Goal: Information Seeking & Learning: Learn about a topic

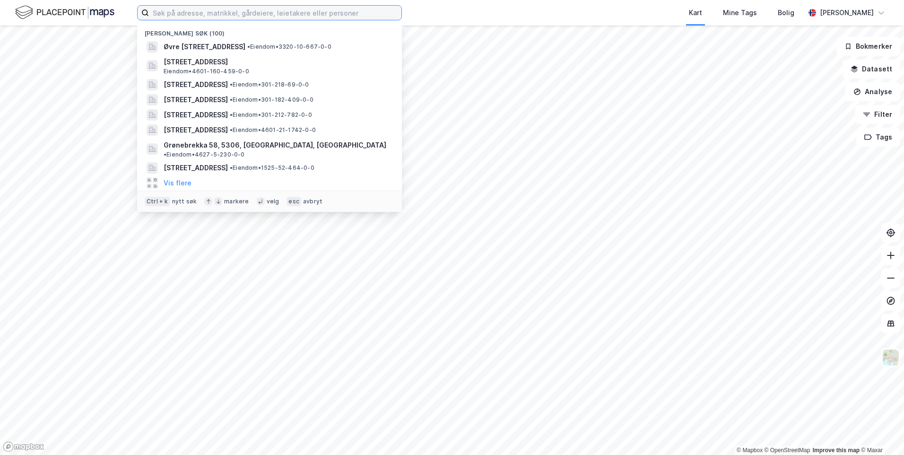
click at [241, 7] on input at bounding box center [275, 13] width 252 height 14
paste input "[STREET_ADDRESS]"
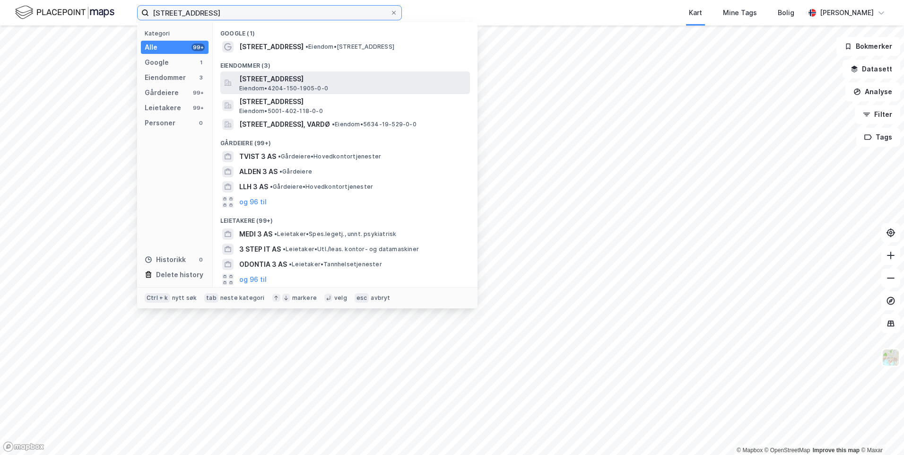
type input "[STREET_ADDRESS]"
click at [399, 78] on span "[STREET_ADDRESS]" at bounding box center [352, 78] width 227 height 11
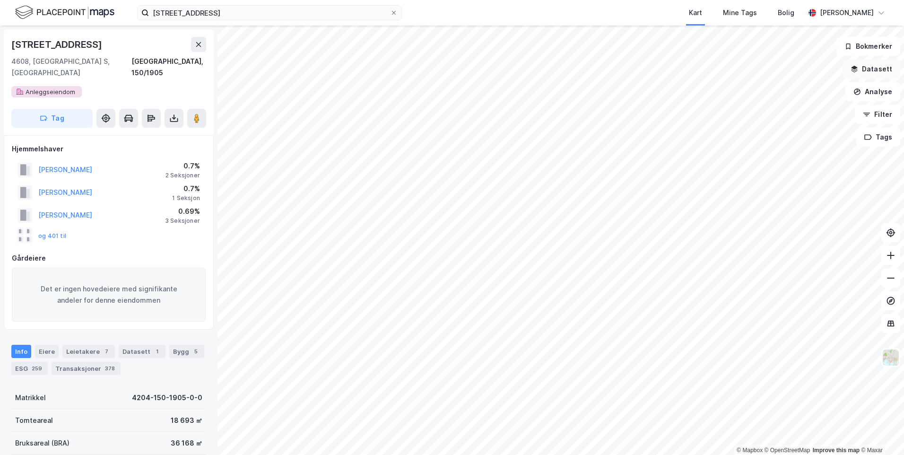
click at [877, 70] on button "Datasett" at bounding box center [872, 69] width 58 height 19
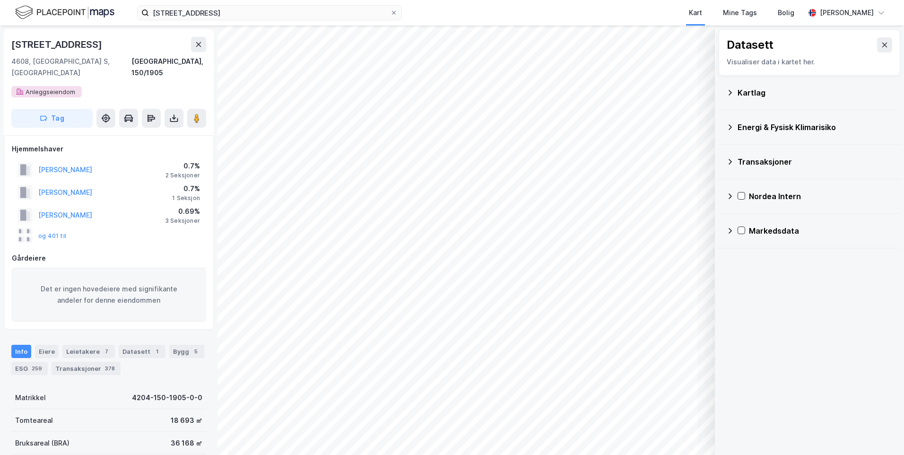
click at [754, 94] on div "Kartlag" at bounding box center [815, 92] width 155 height 11
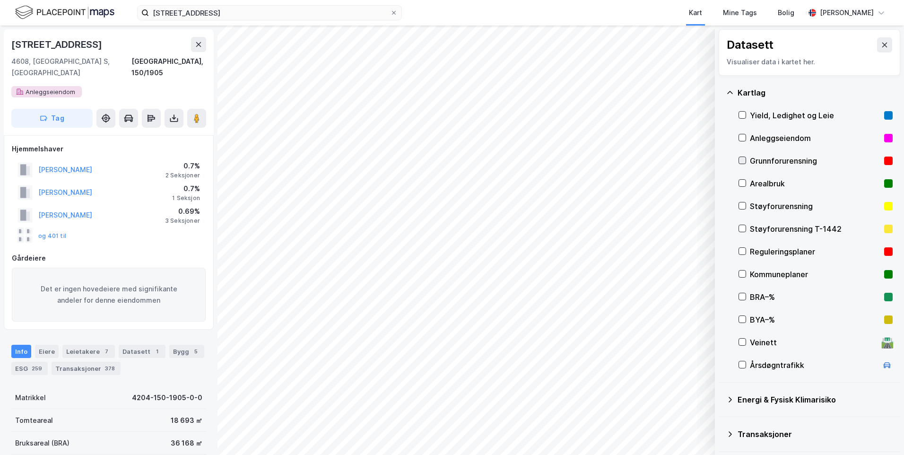
click at [744, 159] on icon at bounding box center [742, 160] width 5 height 3
click at [731, 90] on icon at bounding box center [730, 93] width 8 height 8
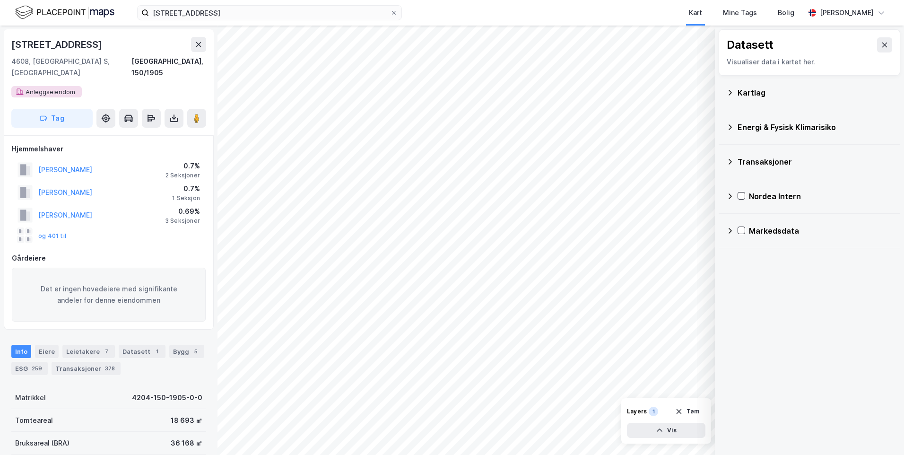
click at [727, 91] on icon at bounding box center [730, 93] width 8 height 8
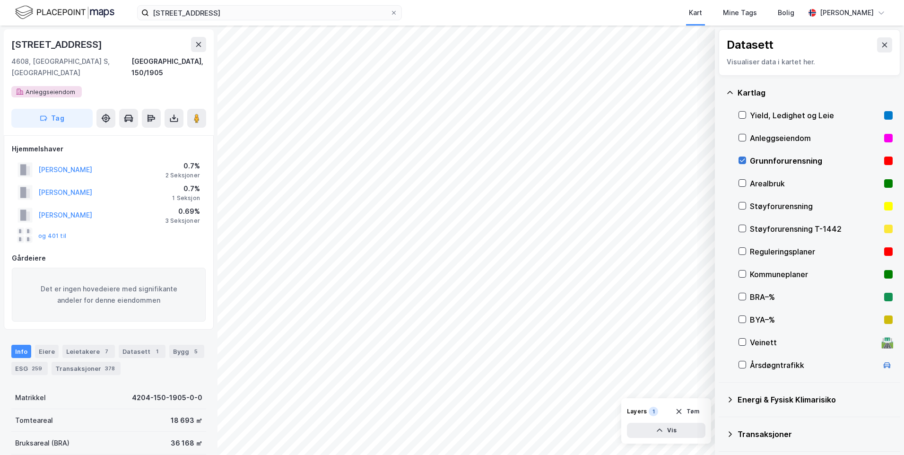
click at [739, 157] on div at bounding box center [743, 161] width 8 height 8
click at [731, 91] on icon at bounding box center [730, 93] width 8 height 8
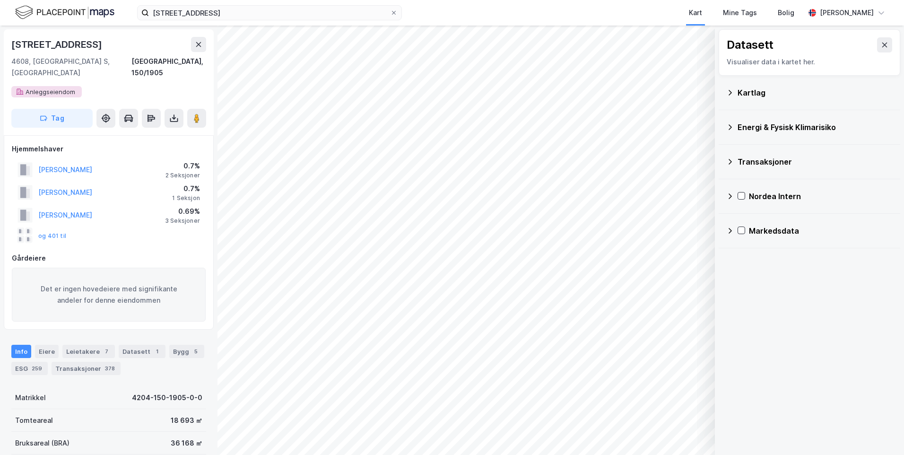
click at [728, 126] on icon at bounding box center [730, 127] width 8 height 8
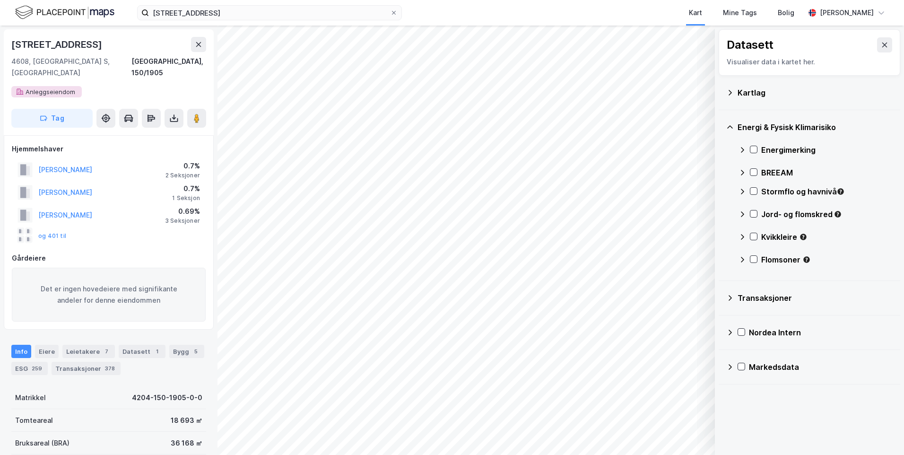
click at [742, 147] on icon at bounding box center [743, 150] width 8 height 8
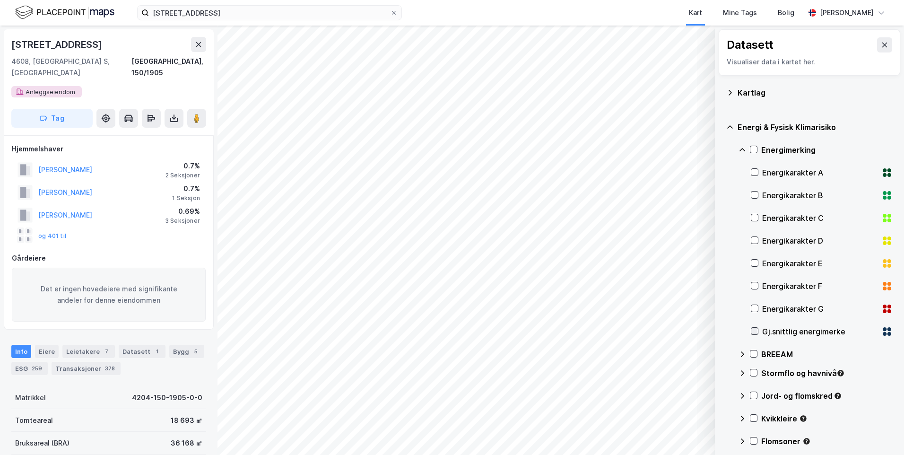
click at [752, 332] on icon at bounding box center [754, 331] width 7 height 7
click at [740, 148] on icon at bounding box center [743, 150] width 8 height 8
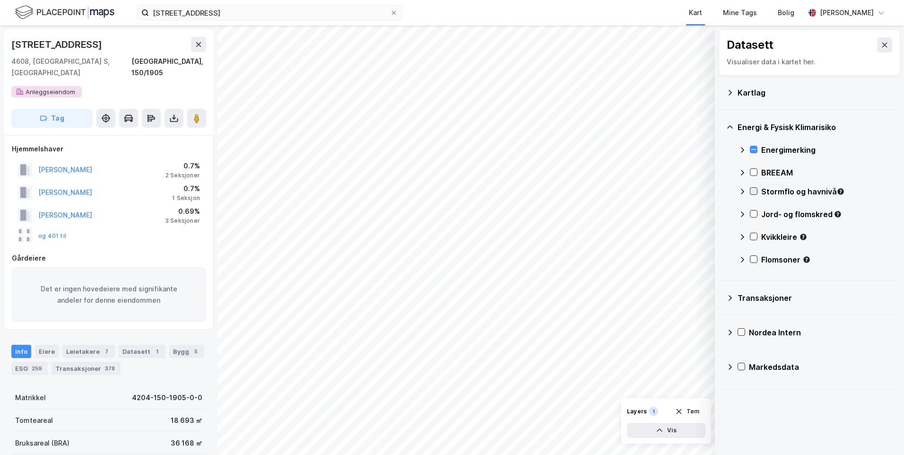
click at [756, 194] on icon at bounding box center [753, 191] width 7 height 7
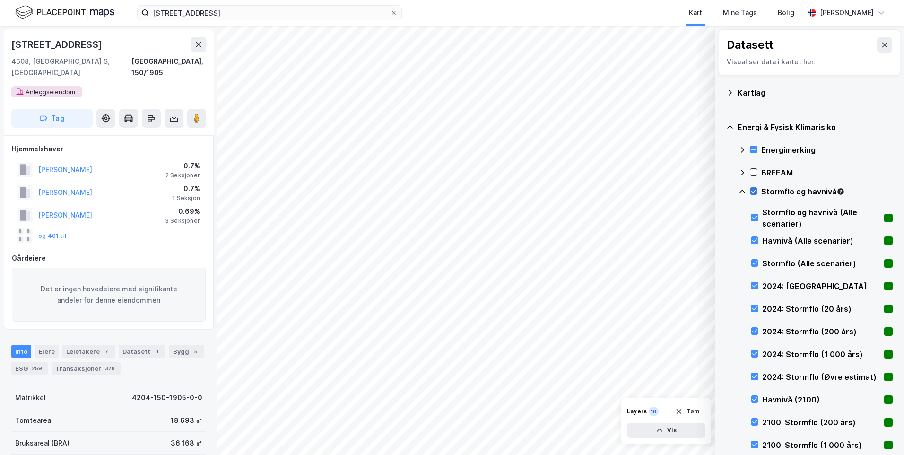
click at [751, 191] on icon at bounding box center [753, 191] width 7 height 7
click at [756, 287] on icon at bounding box center [754, 285] width 7 height 7
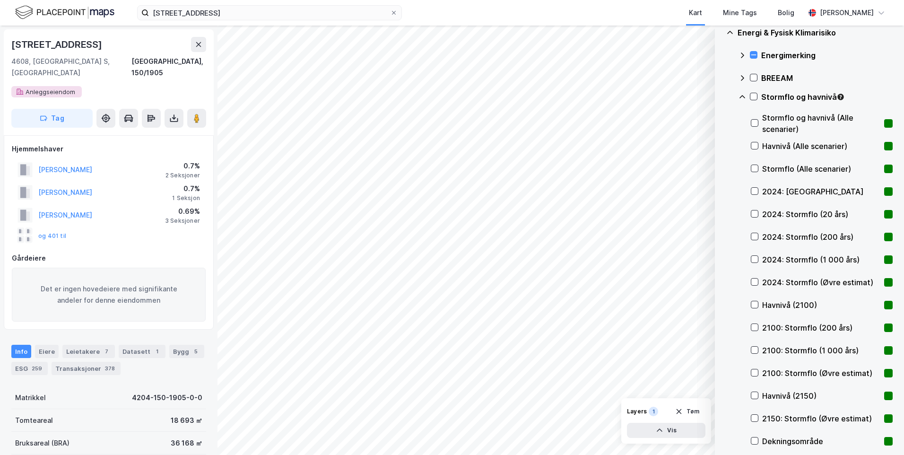
scroll to position [100, 0]
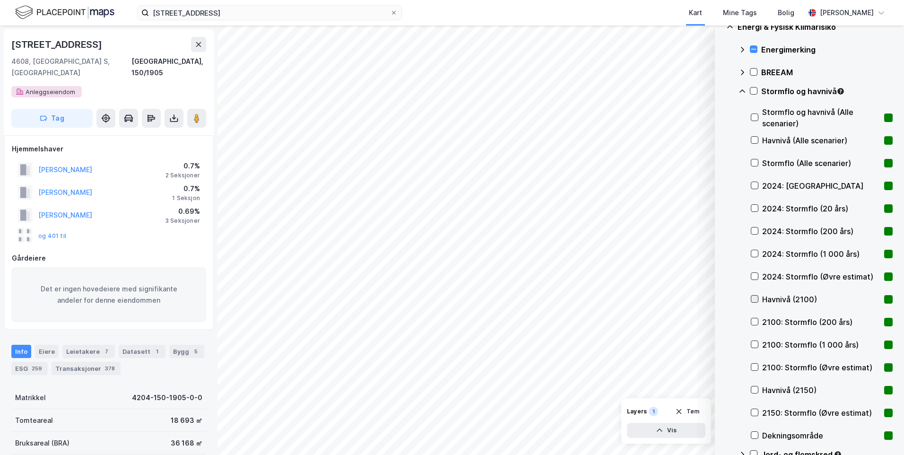
click at [752, 300] on icon at bounding box center [754, 299] width 7 height 7
click at [754, 298] on icon at bounding box center [754, 299] width 7 height 7
click at [753, 412] on icon at bounding box center [754, 412] width 5 height 3
click at [753, 383] on div "Havnivå (2150)" at bounding box center [822, 390] width 142 height 23
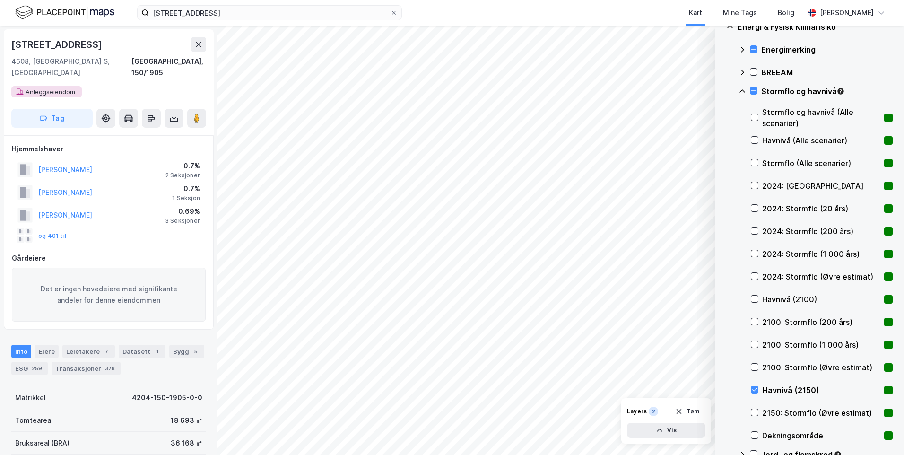
click at [756, 385] on div "Havnivå (2150)" at bounding box center [822, 390] width 142 height 23
click at [756, 141] on icon at bounding box center [754, 140] width 7 height 7
click at [754, 89] on icon at bounding box center [753, 90] width 7 height 7
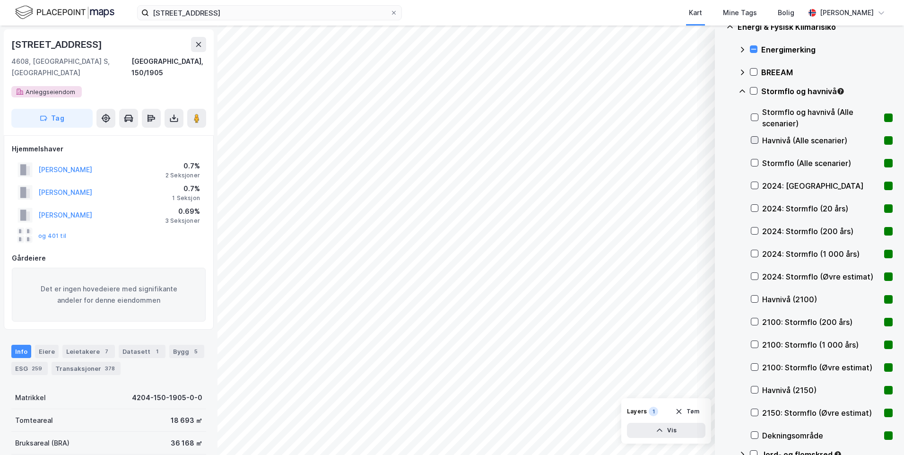
click at [755, 141] on icon at bounding box center [754, 140] width 5 height 3
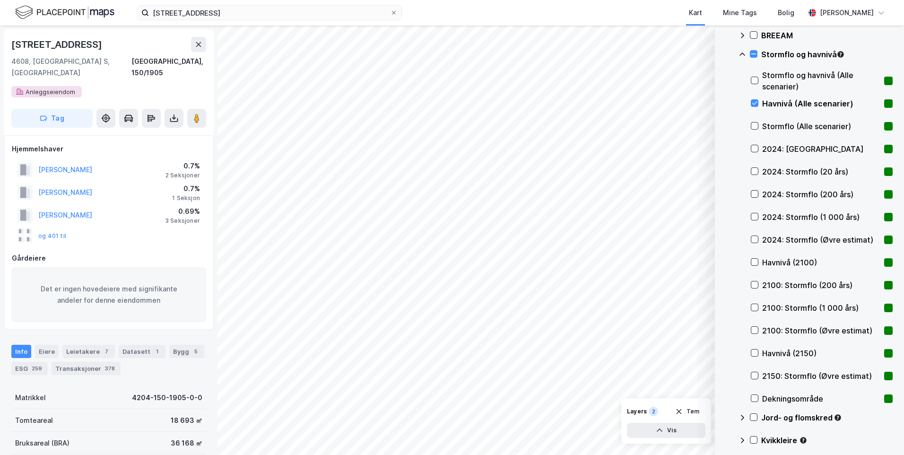
scroll to position [136, 0]
click at [756, 104] on icon at bounding box center [754, 104] width 5 height 3
click at [754, 174] on icon at bounding box center [754, 172] width 7 height 7
click at [753, 169] on icon at bounding box center [754, 172] width 7 height 7
click at [753, 194] on icon at bounding box center [754, 195] width 7 height 7
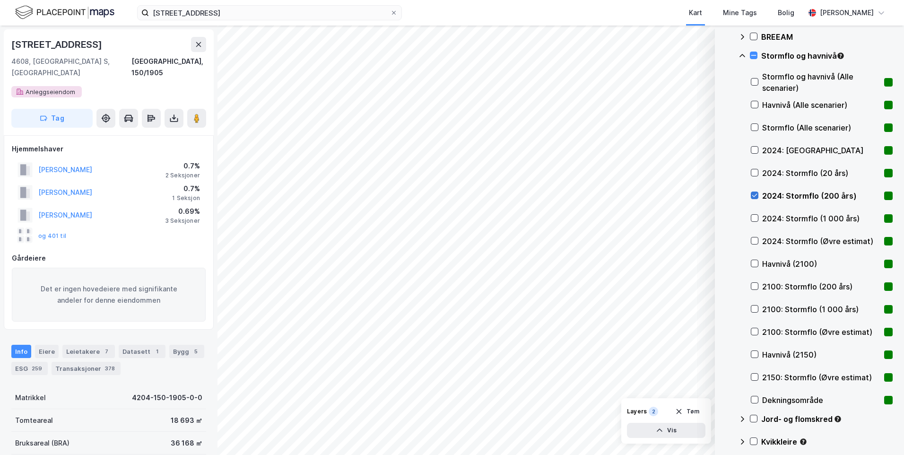
click at [753, 194] on icon at bounding box center [754, 195] width 7 height 7
click at [757, 218] on icon at bounding box center [754, 218] width 7 height 7
click at [755, 240] on icon at bounding box center [754, 240] width 7 height 7
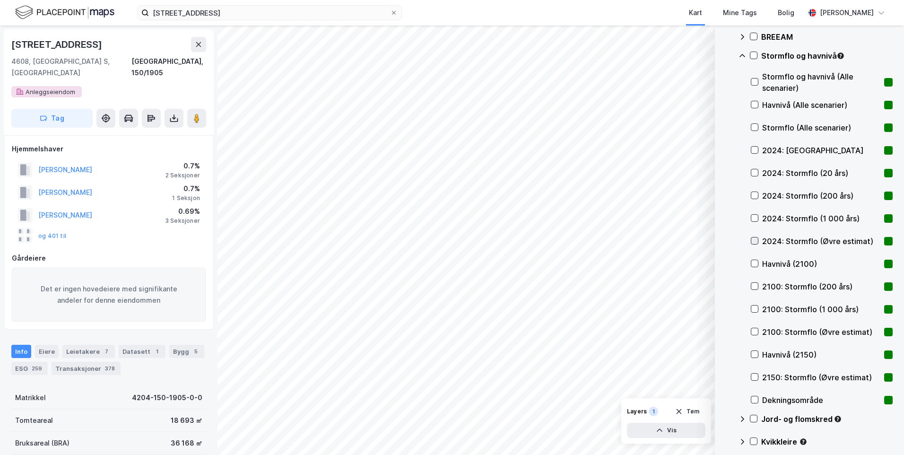
click at [755, 240] on icon at bounding box center [754, 240] width 7 height 7
click at [756, 239] on icon at bounding box center [754, 240] width 7 height 7
click at [751, 241] on div at bounding box center [755, 241] width 8 height 8
click at [759, 103] on div "Havnivå (Alle scenarier)" at bounding box center [822, 105] width 142 height 23
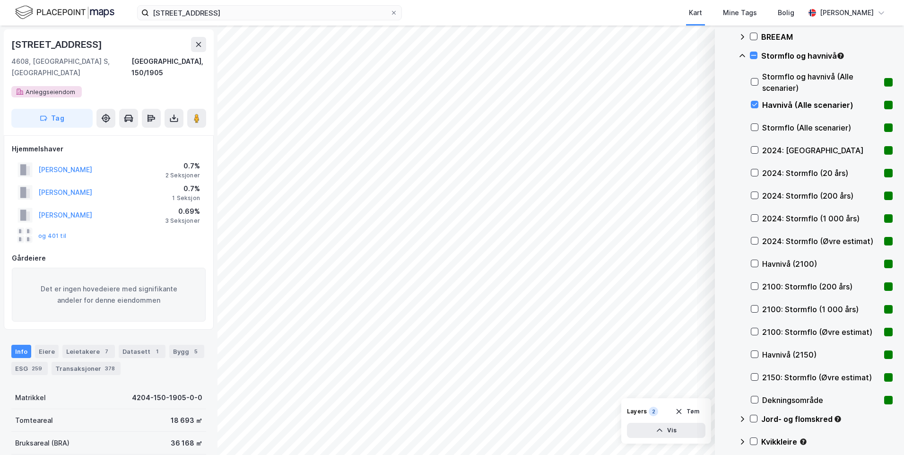
click at [759, 103] on div "Havnivå (Alle scenarier)" at bounding box center [822, 105] width 142 height 23
click at [754, 264] on icon at bounding box center [754, 263] width 5 height 3
click at [752, 355] on icon at bounding box center [754, 354] width 7 height 7
click at [755, 242] on icon at bounding box center [754, 240] width 5 height 3
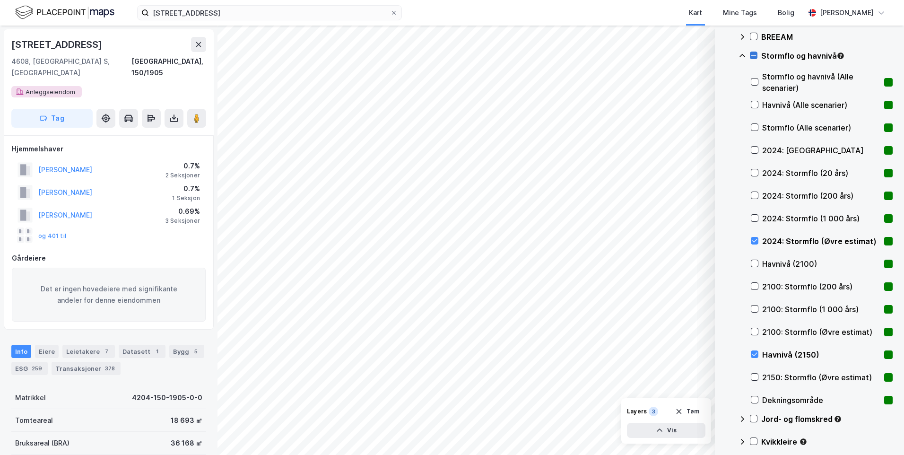
click at [753, 55] on icon at bounding box center [753, 55] width 5 height 0
click at [753, 55] on icon at bounding box center [753, 55] width 7 height 7
click at [743, 54] on icon at bounding box center [743, 56] width 8 height 8
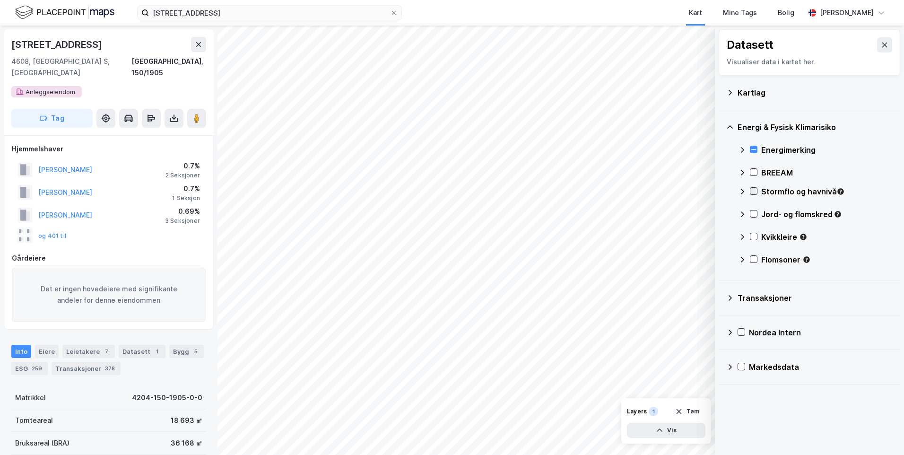
scroll to position [0, 0]
click at [757, 213] on div "Jord- og flomskred" at bounding box center [816, 218] width 154 height 23
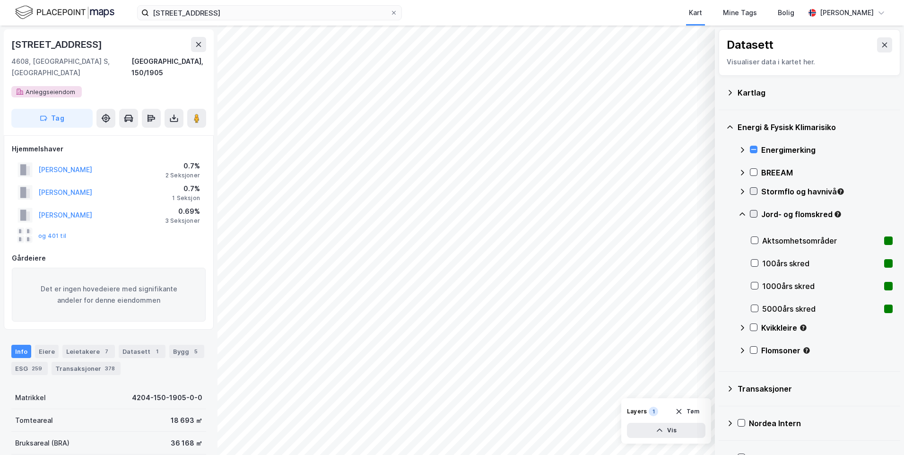
click at [751, 214] on icon at bounding box center [753, 213] width 7 height 7
click at [742, 214] on icon at bounding box center [743, 214] width 8 height 8
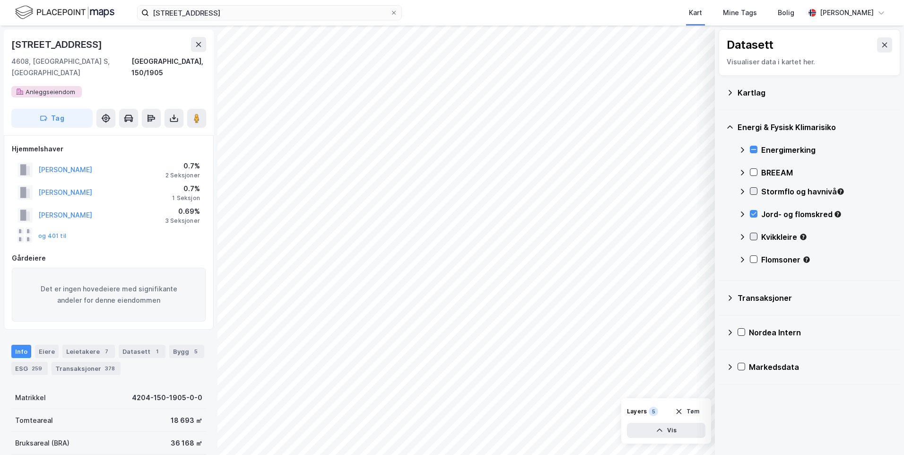
click at [751, 236] on icon at bounding box center [753, 236] width 7 height 7
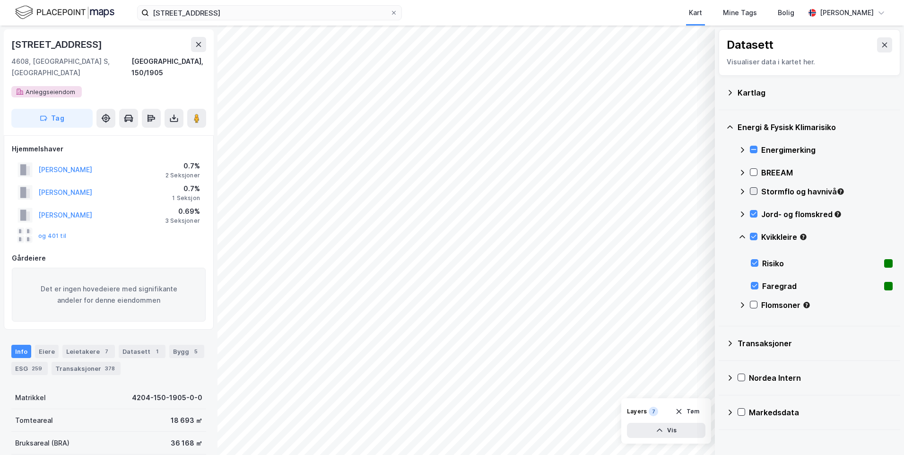
click at [740, 235] on icon at bounding box center [743, 237] width 8 height 8
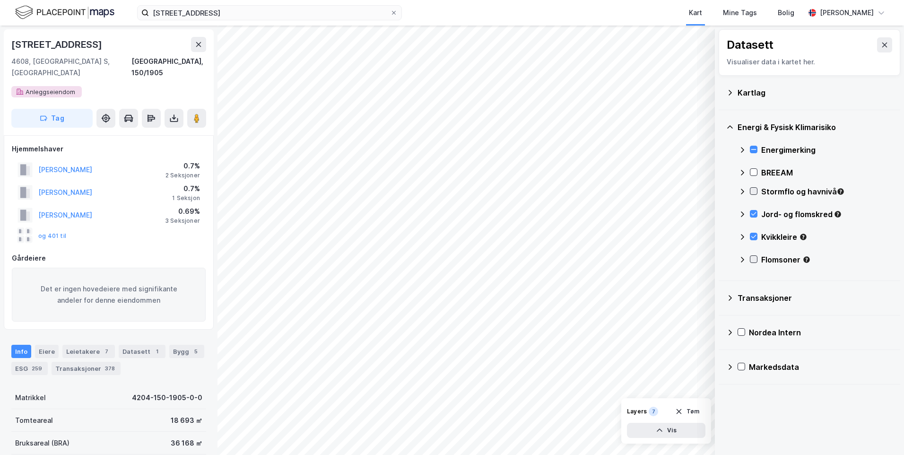
click at [755, 259] on icon at bounding box center [753, 259] width 5 height 3
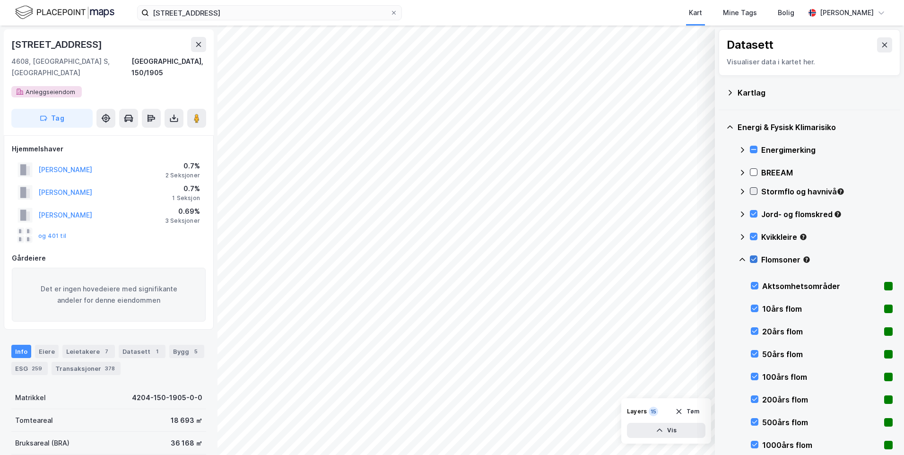
click at [755, 259] on icon at bounding box center [753, 259] width 5 height 3
click at [754, 283] on icon at bounding box center [754, 285] width 7 height 7
click at [751, 258] on icon at bounding box center [753, 259] width 7 height 7
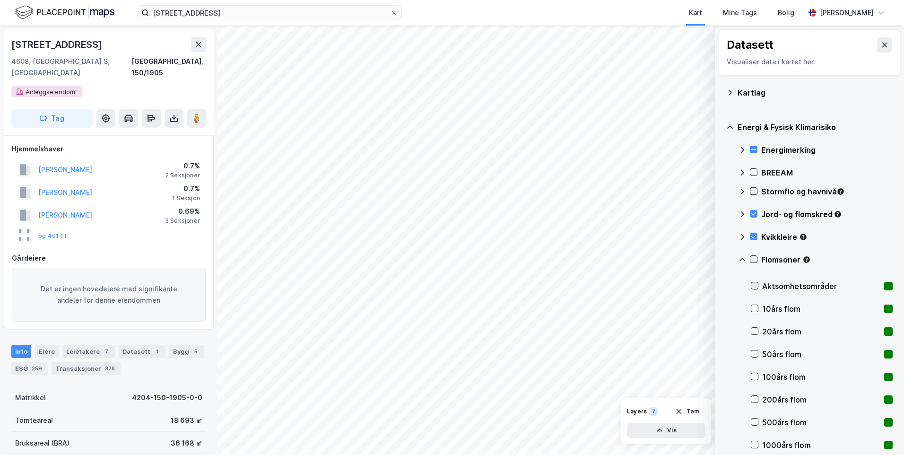
click at [753, 282] on icon at bounding box center [754, 285] width 7 height 7
click at [753, 190] on icon at bounding box center [753, 191] width 7 height 7
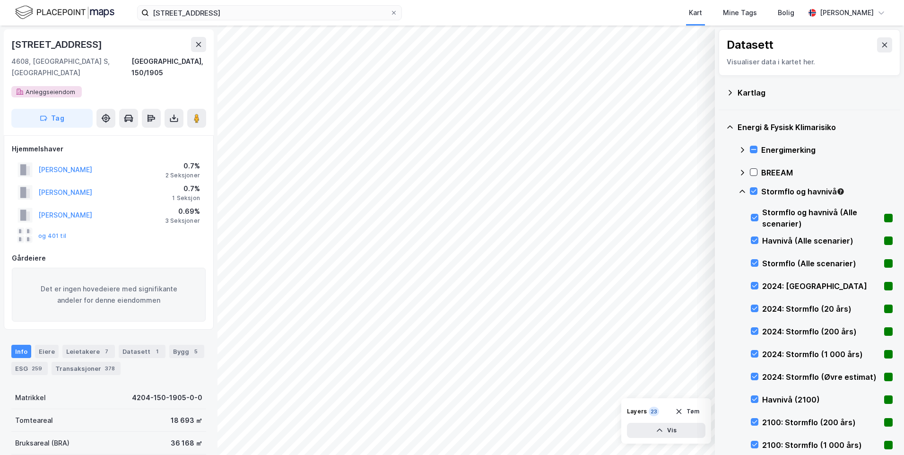
click at [742, 191] on icon at bounding box center [743, 192] width 8 height 8
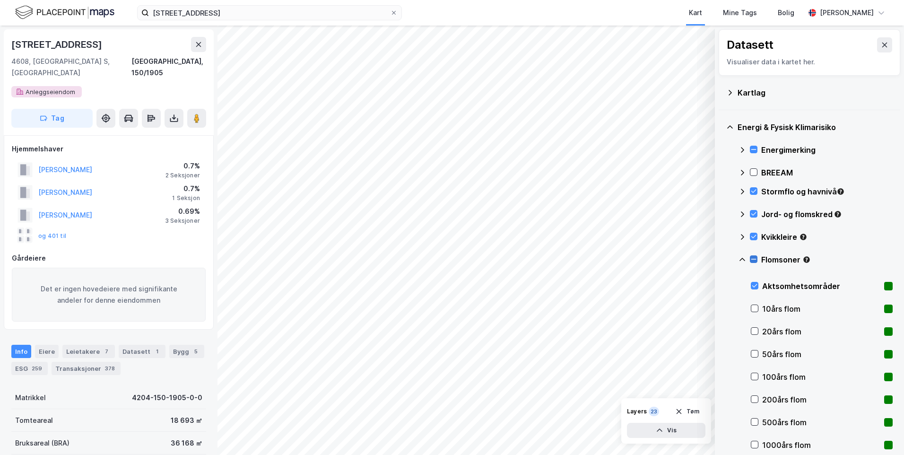
click at [740, 259] on icon at bounding box center [743, 260] width 8 height 8
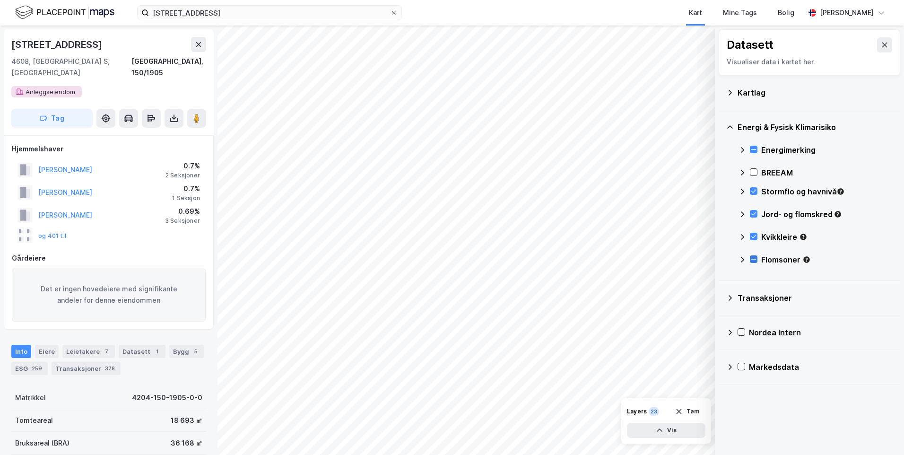
click at [751, 186] on div "Stormflo og havnivå" at bounding box center [816, 195] width 154 height 23
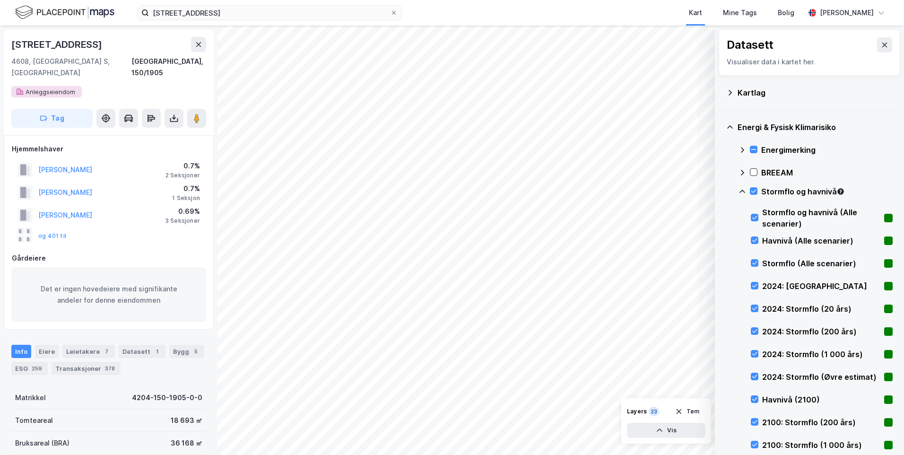
click at [751, 186] on div "Stormflo og havnivå" at bounding box center [816, 195] width 154 height 23
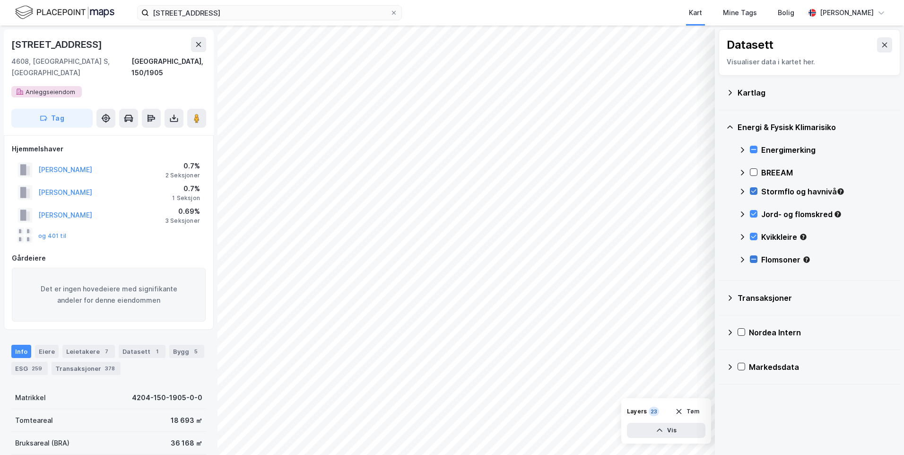
click at [756, 188] on icon at bounding box center [753, 191] width 7 height 7
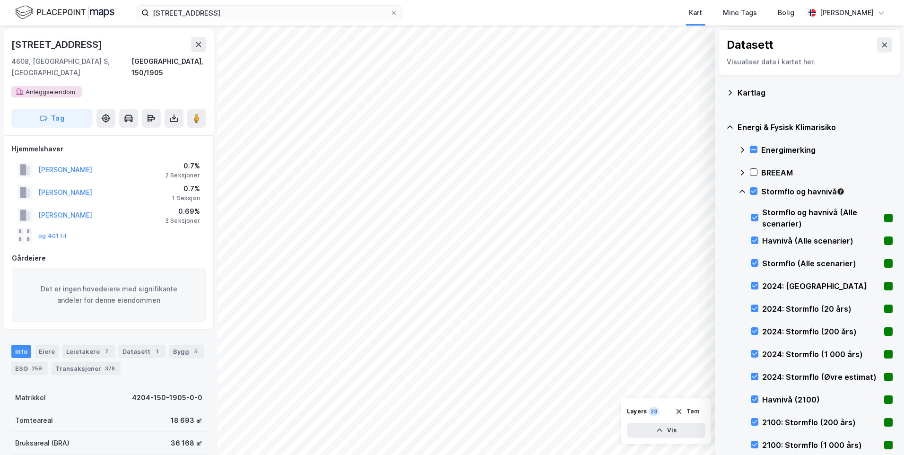
click at [742, 189] on icon at bounding box center [743, 192] width 8 height 8
